Goal: Check status: Check status

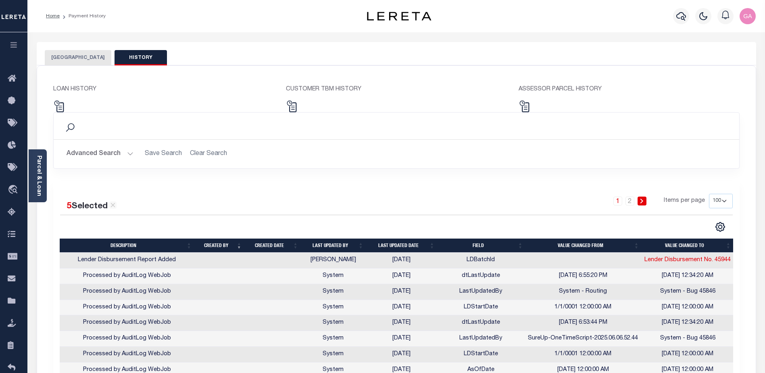
select select "100"
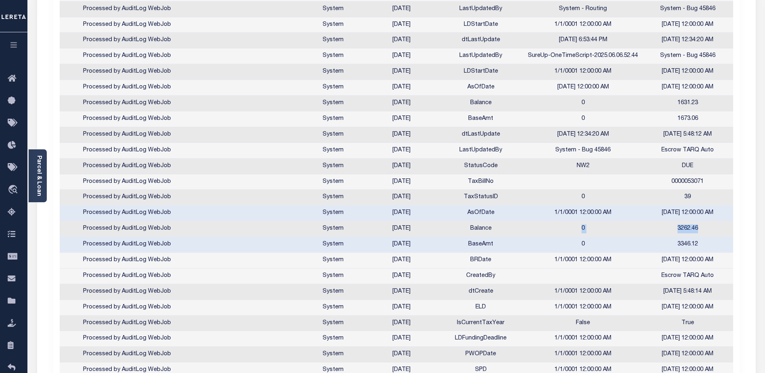
scroll to position [202, 0]
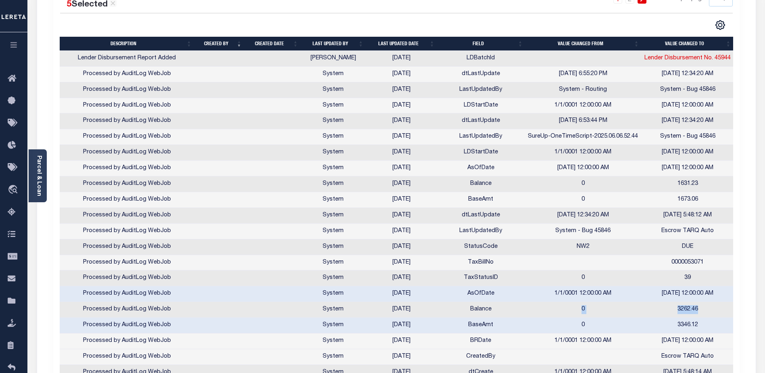
click at [403, 43] on th "Last updated date" at bounding box center [402, 44] width 71 height 14
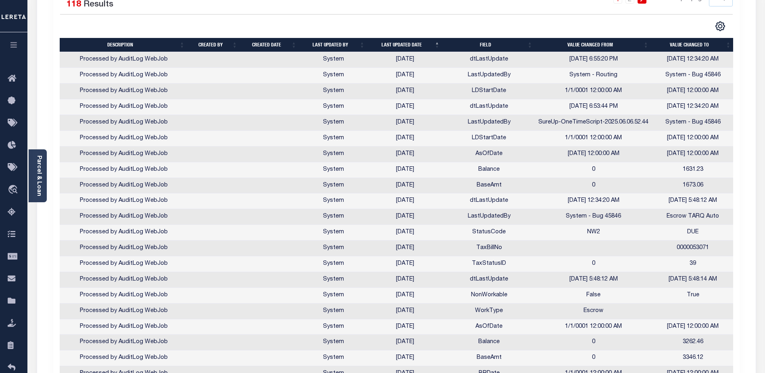
click at [403, 42] on th "Last updated date" at bounding box center [405, 45] width 75 height 14
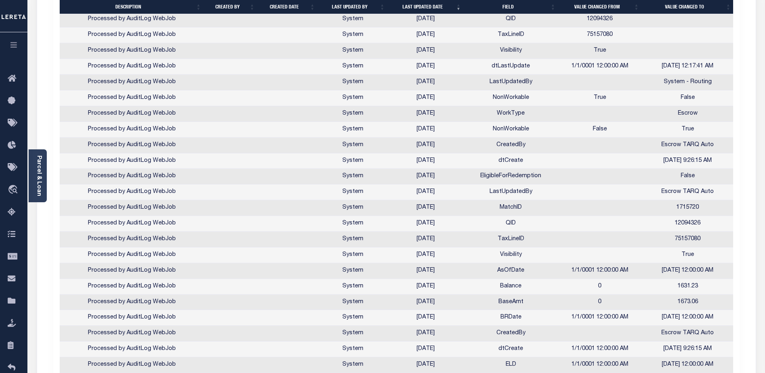
scroll to position [928, 0]
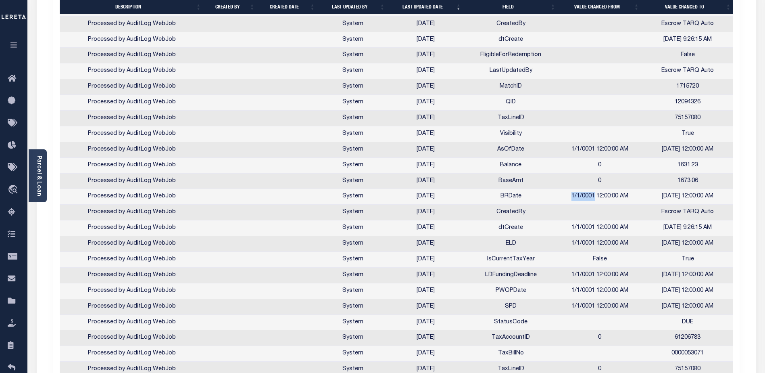
drag, startPoint x: 572, startPoint y: 196, endPoint x: 594, endPoint y: 197, distance: 21.8
click at [594, 197] on td "1/1/0001 12:00:00 AM" at bounding box center [600, 197] width 84 height 16
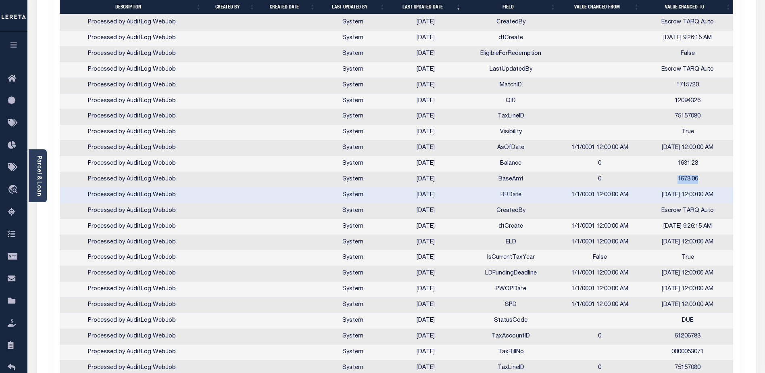
drag, startPoint x: 677, startPoint y: 180, endPoint x: 703, endPoint y: 178, distance: 25.9
click at [703, 178] on td "1673.06" at bounding box center [688, 180] width 93 height 16
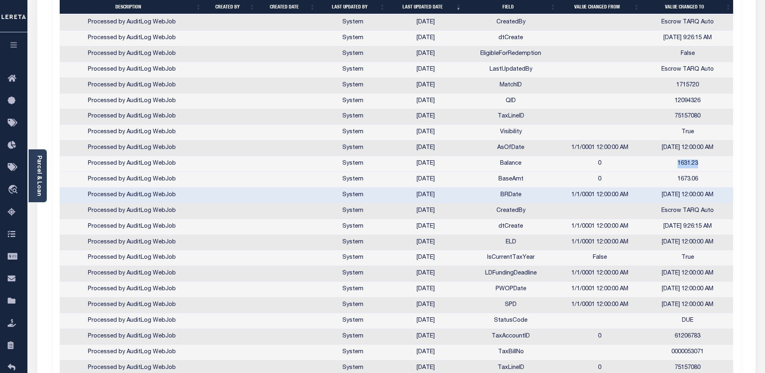
drag, startPoint x: 678, startPoint y: 165, endPoint x: 705, endPoint y: 165, distance: 26.6
click at [705, 165] on td "1631.23" at bounding box center [688, 164] width 93 height 16
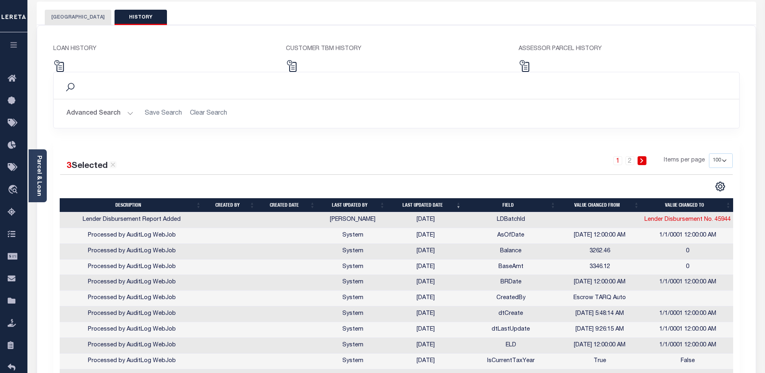
scroll to position [121, 0]
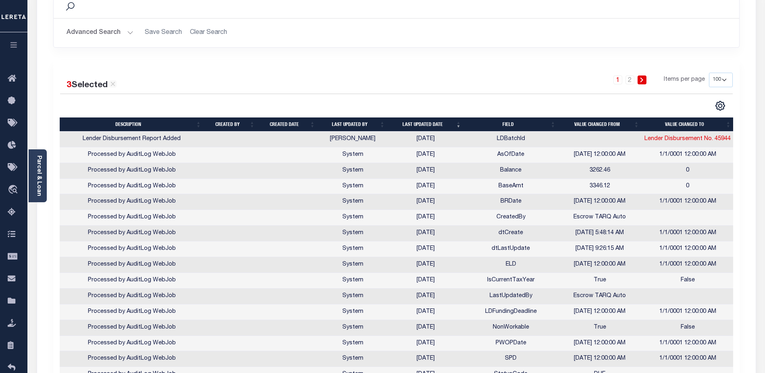
drag, startPoint x: 600, startPoint y: 233, endPoint x: 634, endPoint y: 234, distance: 33.9
click at [634, 234] on td "[DATE] 5:48:14 AM" at bounding box center [600, 234] width 84 height 16
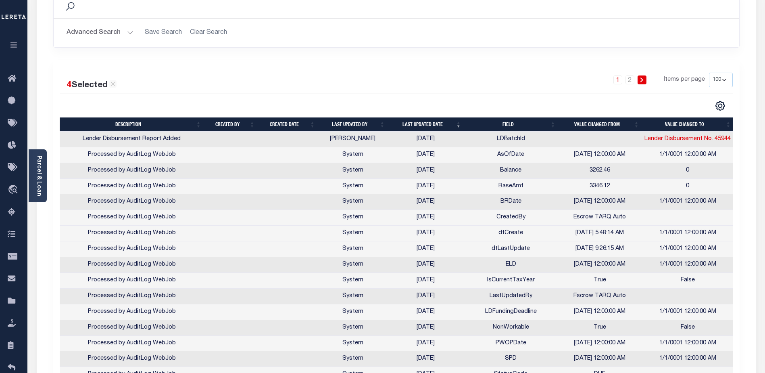
click at [549, 234] on td "dtCreate" at bounding box center [511, 234] width 94 height 16
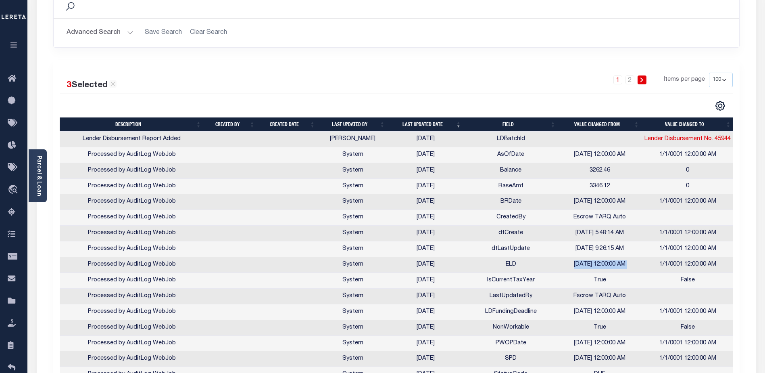
drag, startPoint x: 571, startPoint y: 266, endPoint x: 649, endPoint y: 265, distance: 78.3
click at [649, 265] on tr "Processed by AuditLog WebJob System [DATE] ELD [DATE] 12:00:00 AM 1/1/0001 12:0…" at bounding box center [397, 265] width 675 height 16
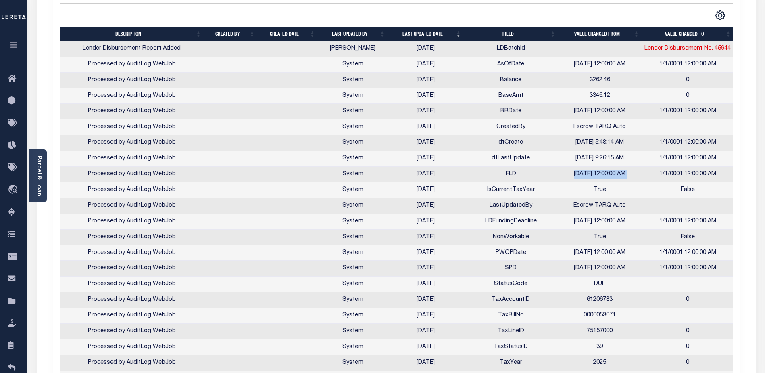
scroll to position [171, 0]
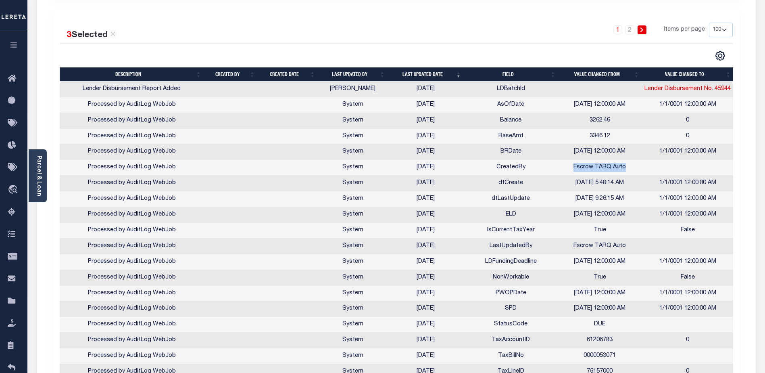
drag, startPoint x: 575, startPoint y: 168, endPoint x: 627, endPoint y: 168, distance: 52.1
click at [627, 168] on td "Escrow TARQ Auto" at bounding box center [600, 168] width 84 height 16
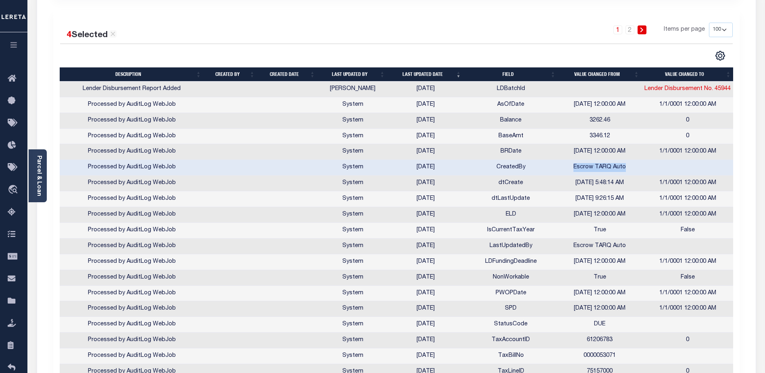
copy td "Escrow TARQ Auto"
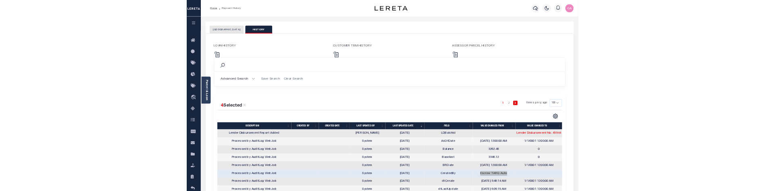
scroll to position [151, 0]
